Goal: Find specific page/section: Find specific page/section

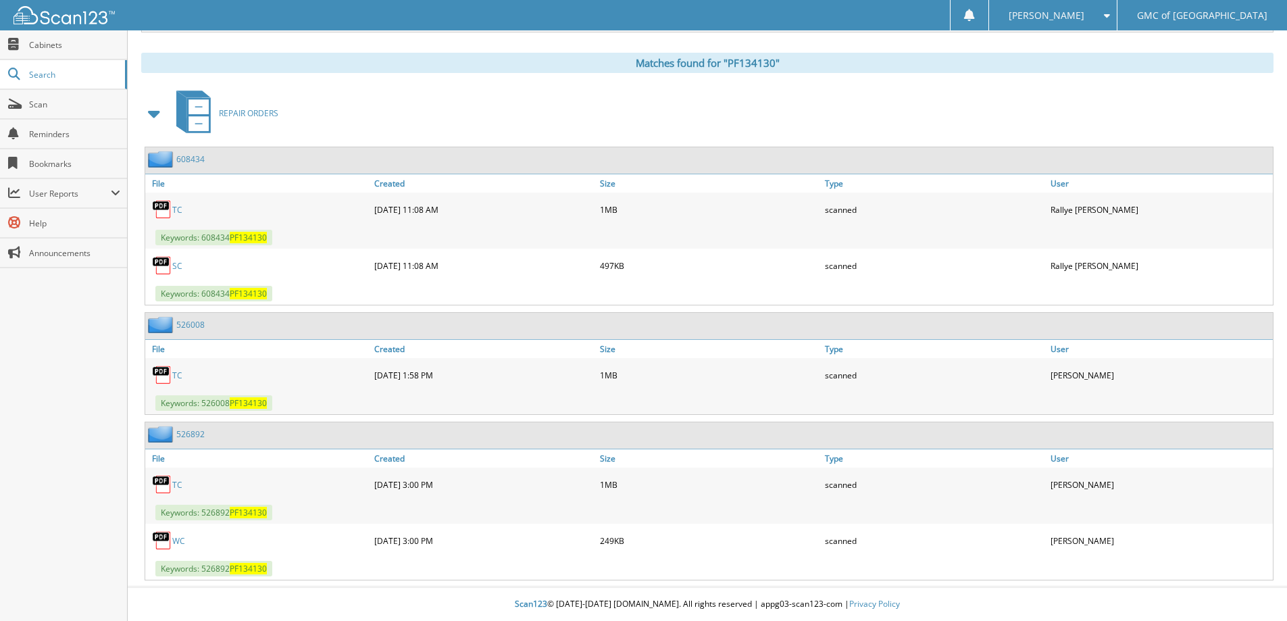
click at [59, 14] on img at bounding box center [64, 15] width 101 height 18
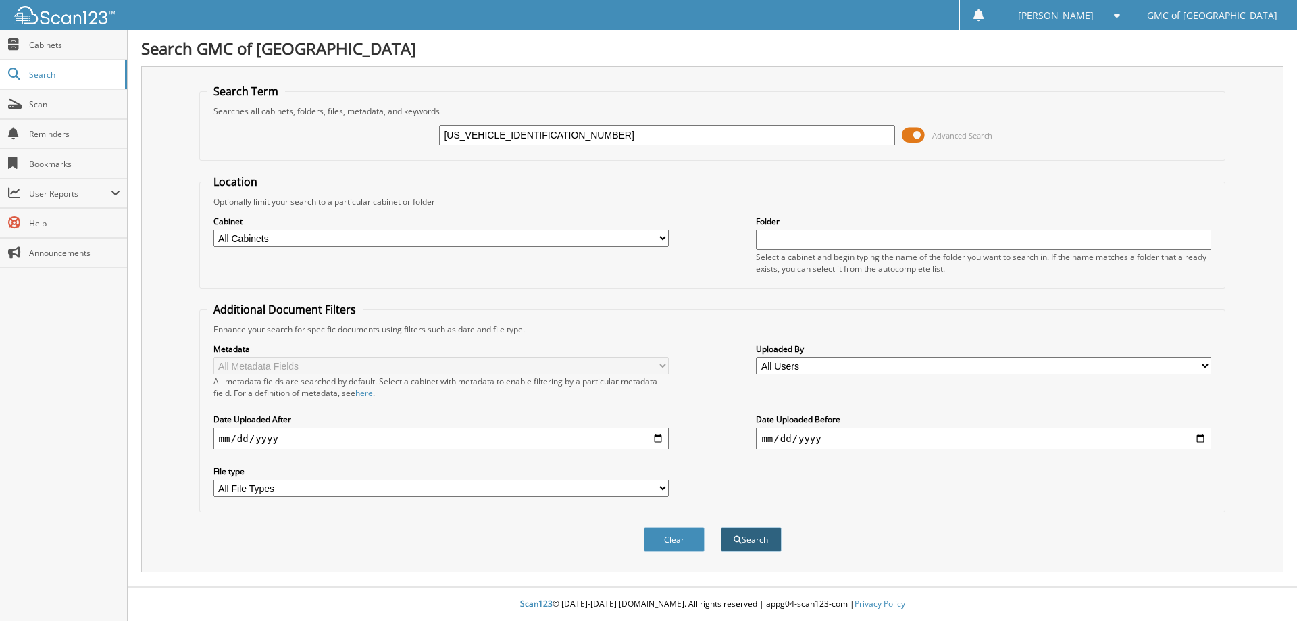
type input "[US_VEHICLE_IDENTIFICATION_NUMBER]"
click at [748, 536] on button "Search" at bounding box center [751, 539] width 61 height 25
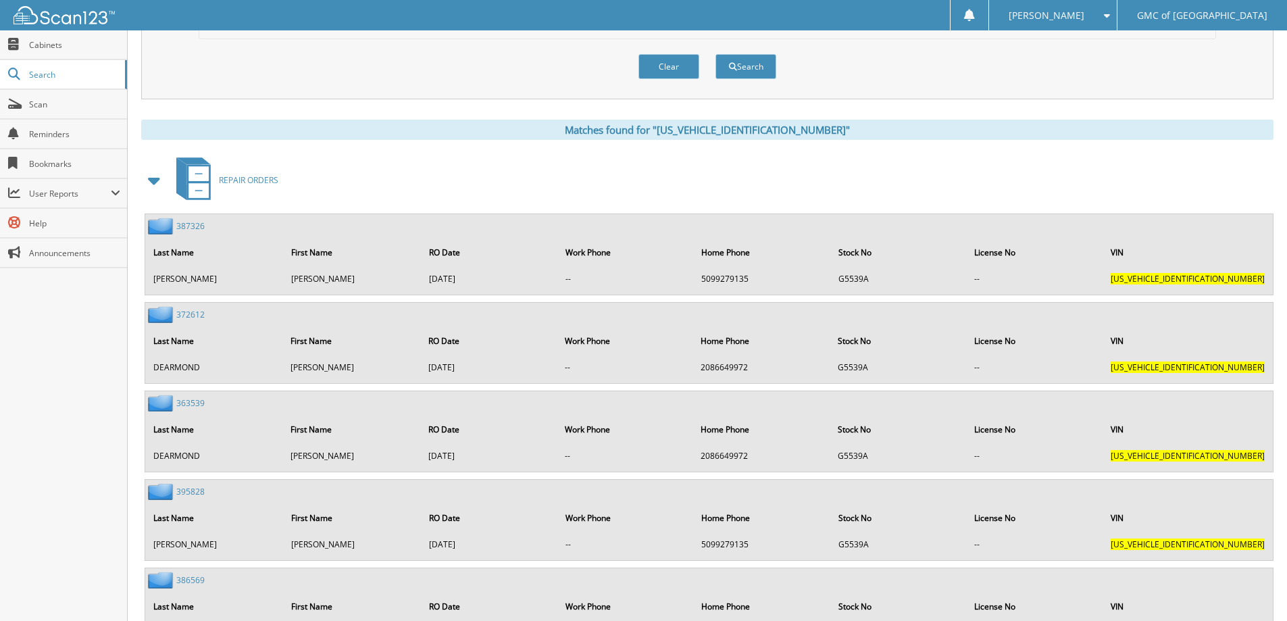
scroll to position [540, 0]
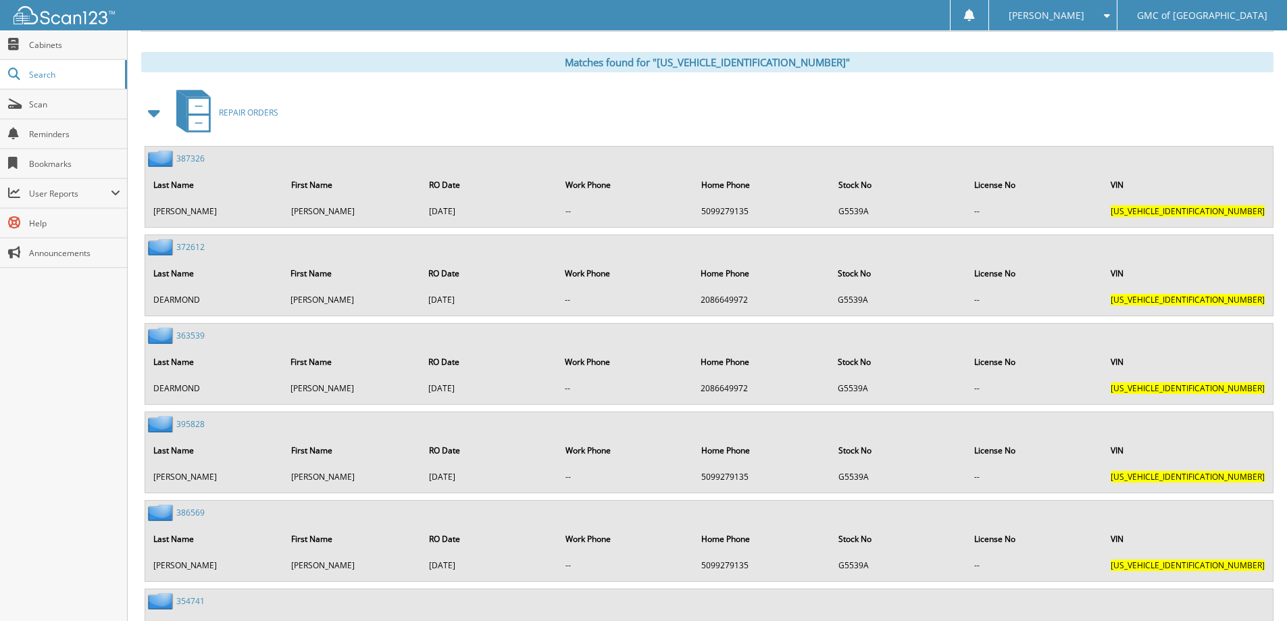
click at [193, 423] on link "395828" at bounding box center [190, 423] width 28 height 11
